Goal: Check status: Check status

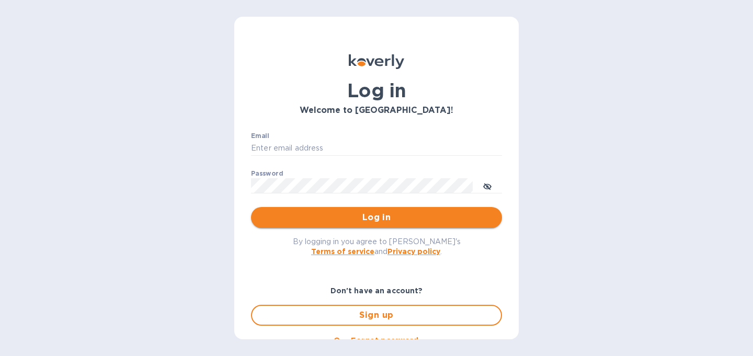
type input "christine@graceunderpressure.us"
click at [422, 216] on span "Log in" at bounding box center [376, 217] width 234 height 13
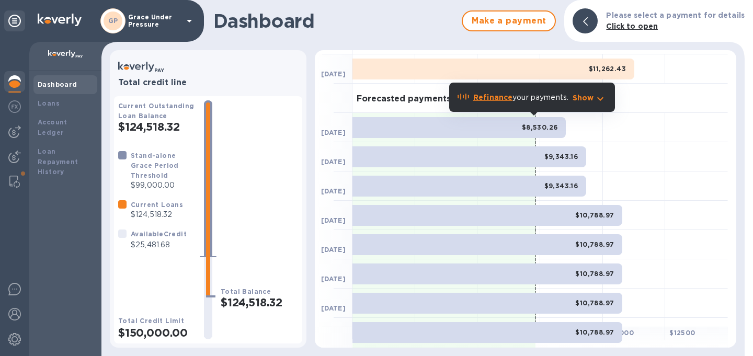
scroll to position [26, 0]
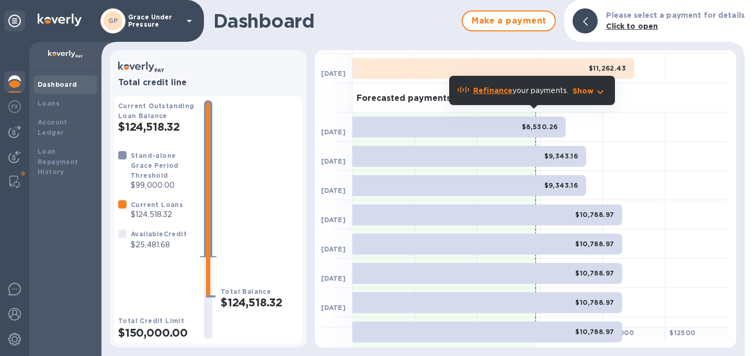
click at [595, 90] on icon "button" at bounding box center [600, 92] width 13 height 13
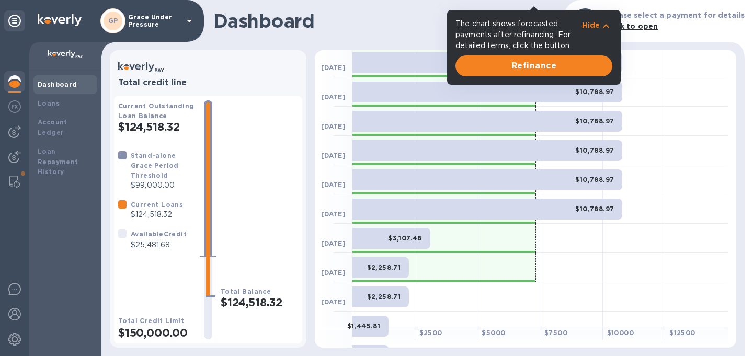
scroll to position [164, 0]
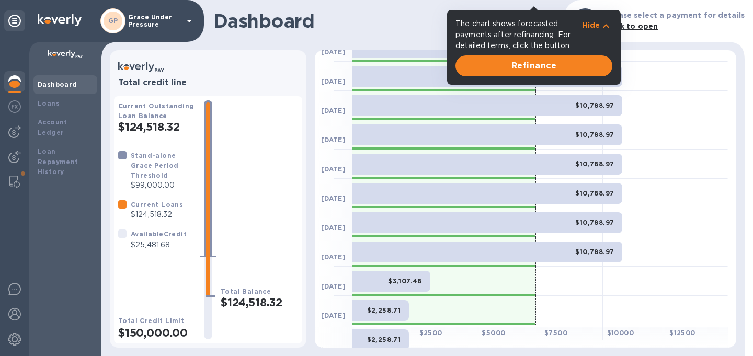
click at [665, 153] on div at bounding box center [696, 163] width 63 height 29
click at [608, 23] on icon "button" at bounding box center [605, 26] width 13 height 13
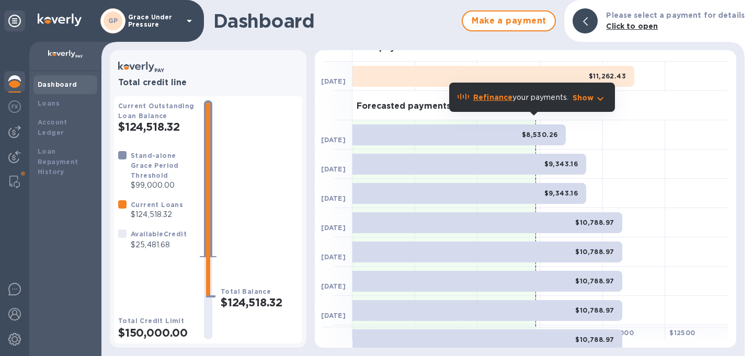
scroll to position [15, 0]
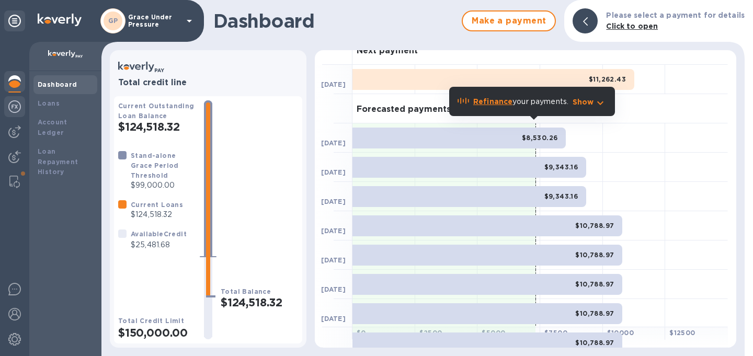
click at [10, 103] on img at bounding box center [14, 106] width 13 height 13
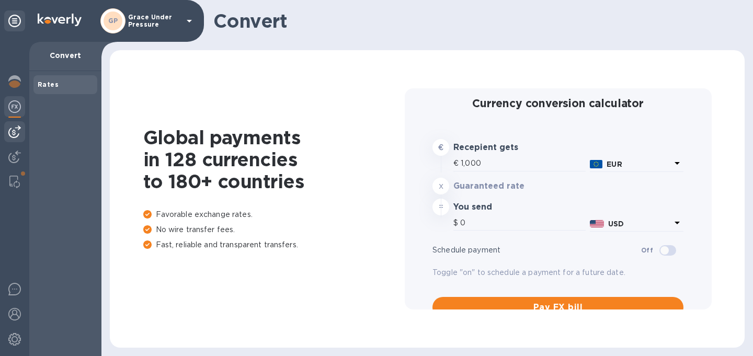
click at [14, 131] on img at bounding box center [14, 131] width 13 height 13
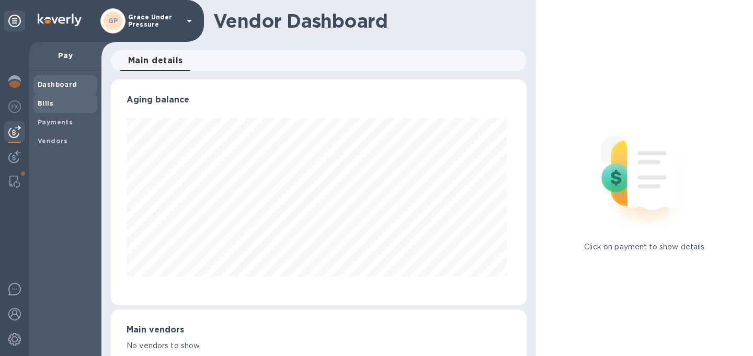
scroll to position [226, 411]
click at [37, 103] on div "Bills" at bounding box center [65, 103] width 64 height 19
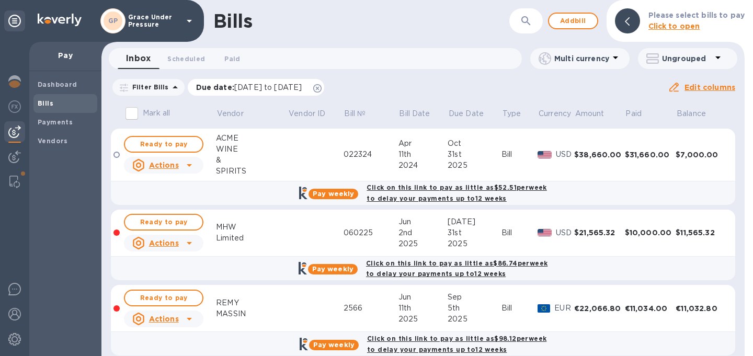
click at [321, 90] on icon at bounding box center [317, 88] width 8 height 8
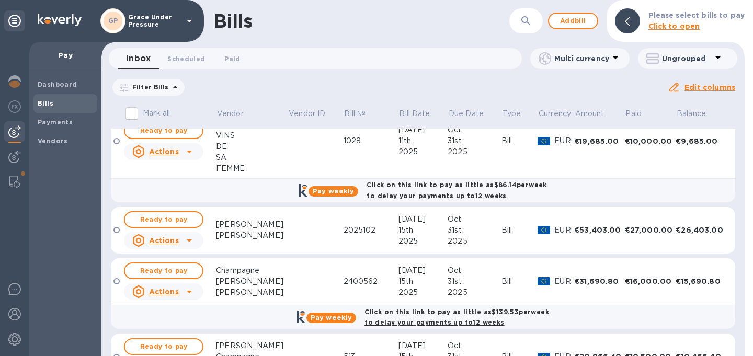
scroll to position [408, 0]
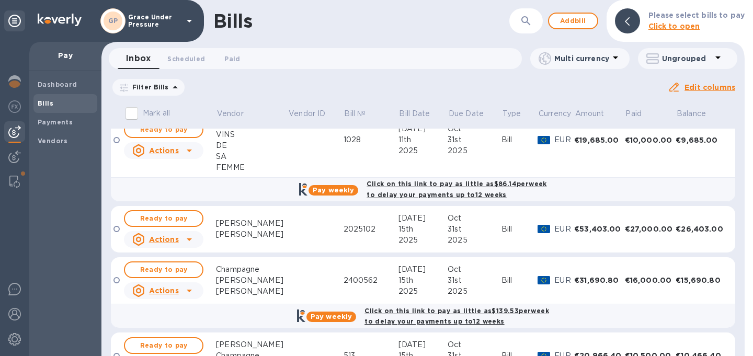
click at [472, 235] on div "31st" at bounding box center [474, 229] width 54 height 11
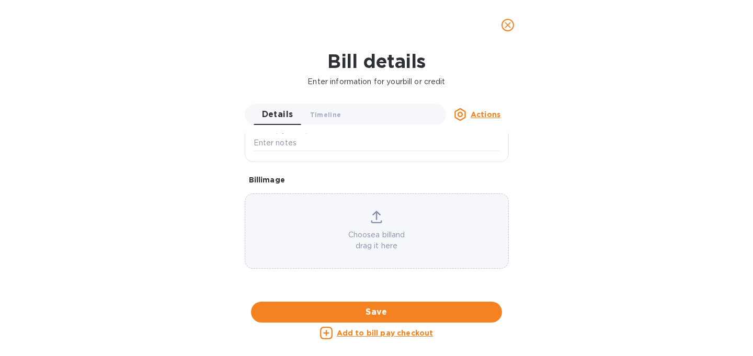
scroll to position [610, 0]
click at [396, 294] on div at bounding box center [377, 302] width 264 height 16
